Goal: Information Seeking & Learning: Learn about a topic

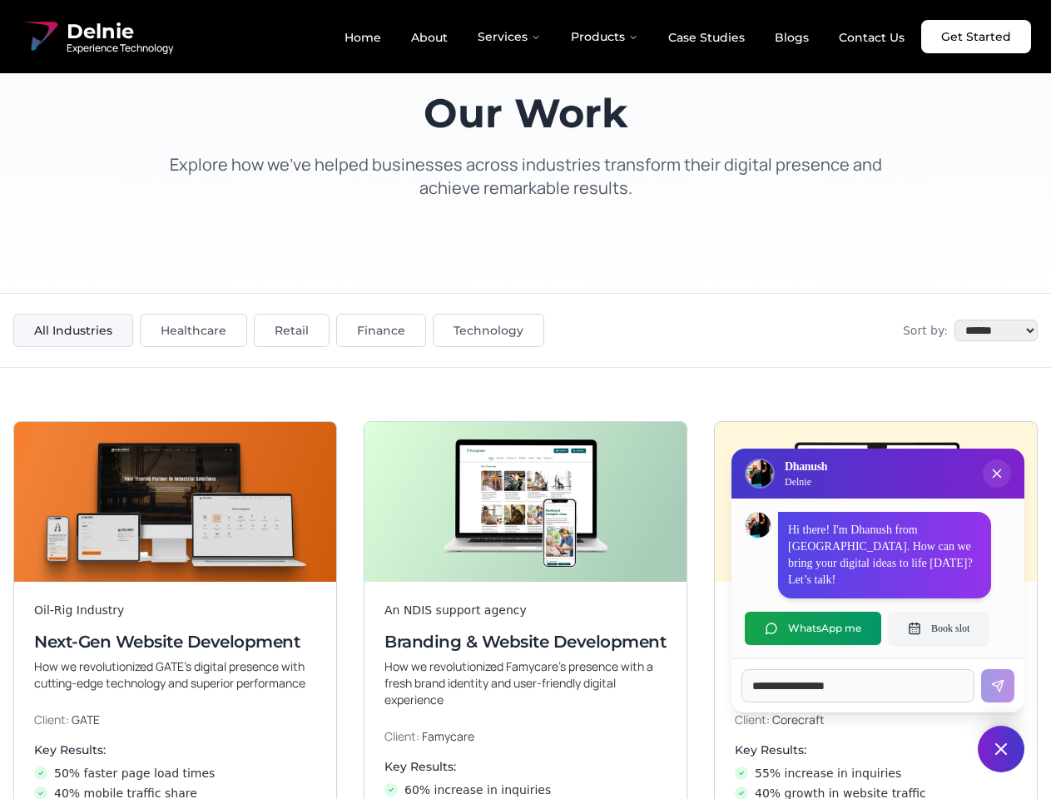
click at [525, 399] on div "Oil-Rig Industry Next-Gen Website Development How we revolutionized GATE’s digi…" at bounding box center [525, 676] width 1051 height 617
click at [997, 478] on icon "Close chat popup" at bounding box center [996, 473] width 7 height 7
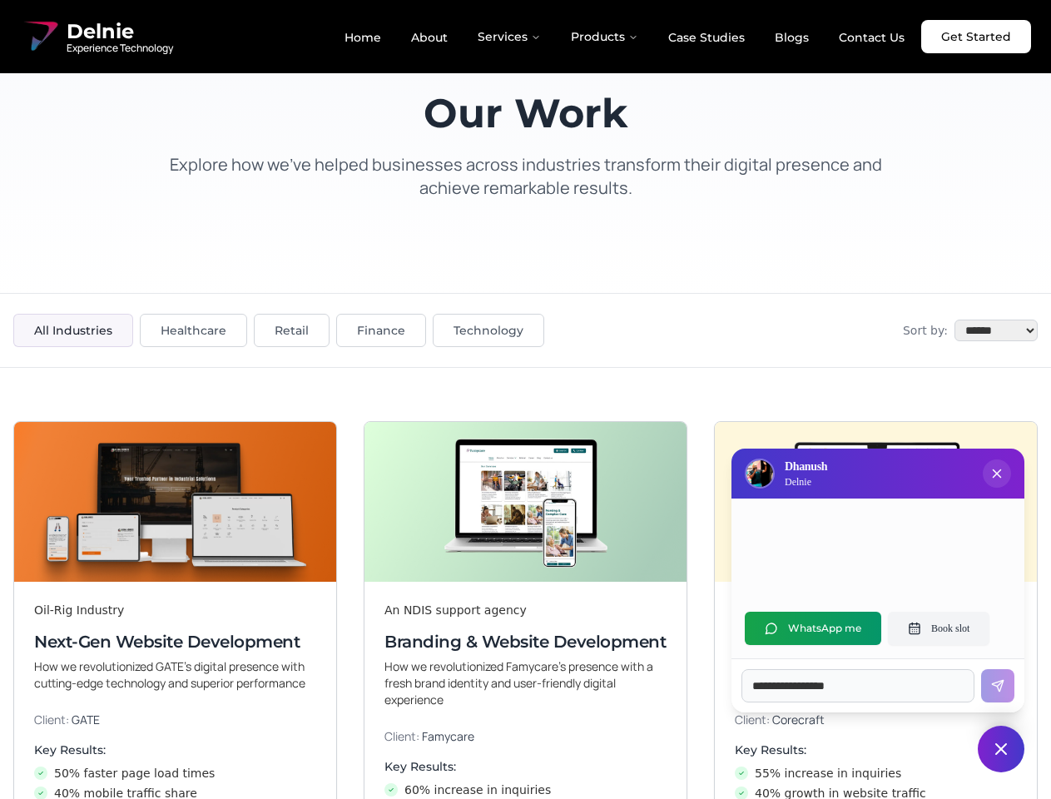
click at [813, 628] on button "WhatsApp me" at bounding box center [813, 628] width 136 height 33
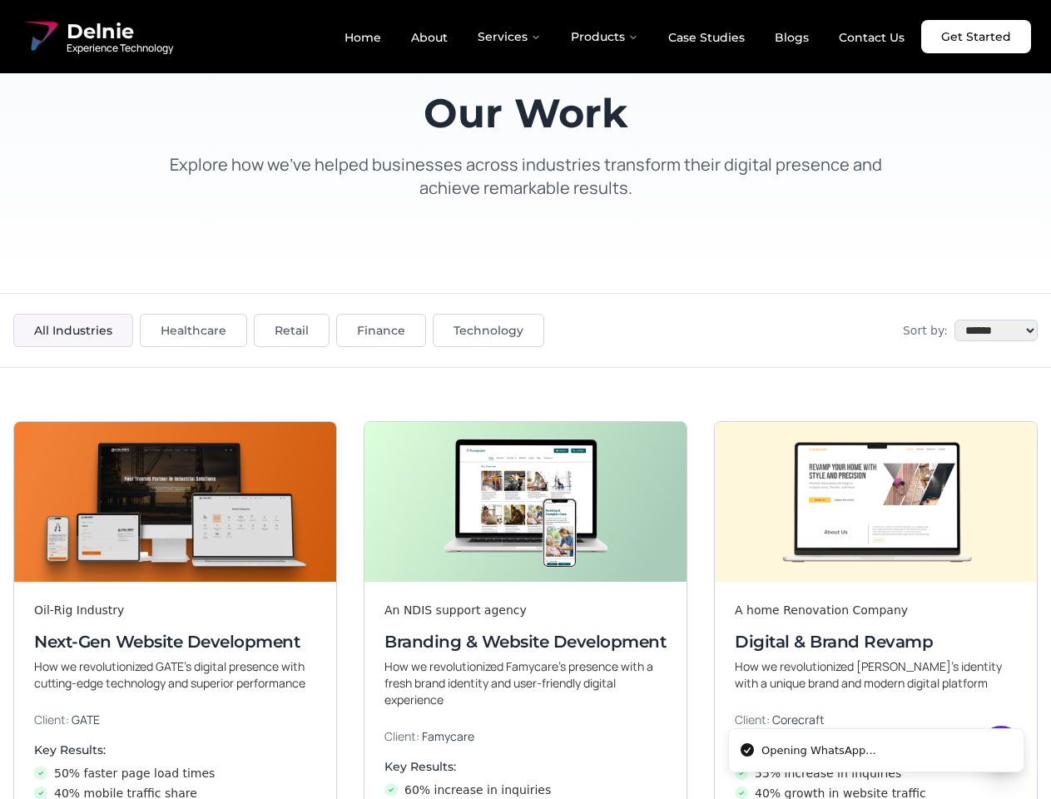
click at [939, 628] on div "A home Renovation Company Digital & Brand Revamp How we revolutionized [PERSON_…" at bounding box center [876, 647] width 322 height 130
click at [1001, 749] on li "Opening WhatsApp..." at bounding box center [876, 750] width 296 height 45
click at [510, 37] on button "Services" at bounding box center [509, 36] width 90 height 33
click at [605, 37] on button "Products" at bounding box center [604, 36] width 94 height 33
click at [73, 330] on button "All Industries" at bounding box center [73, 330] width 120 height 33
